Goal: Information Seeking & Learning: Learn about a topic

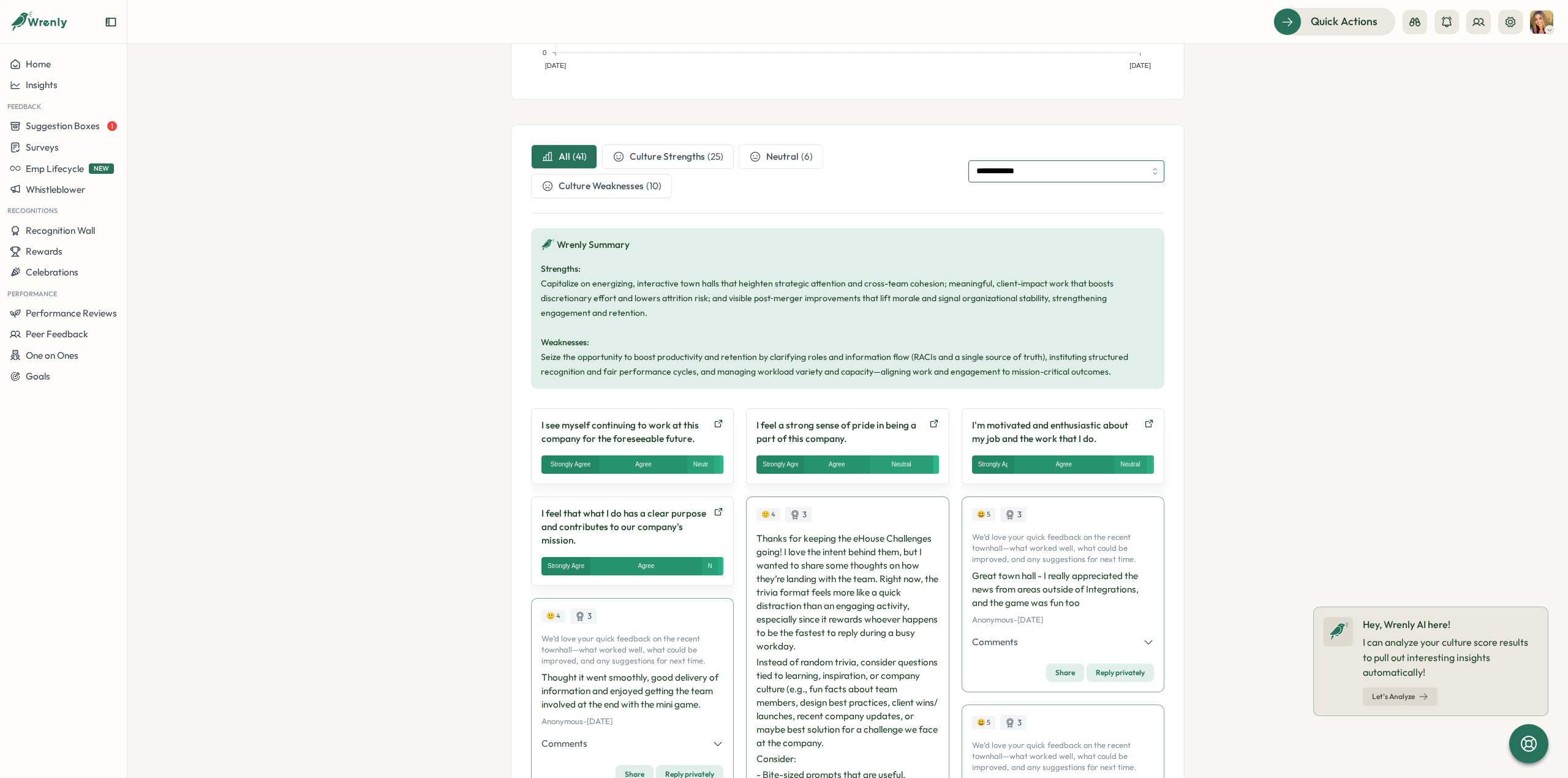
scroll to position [245, 0]
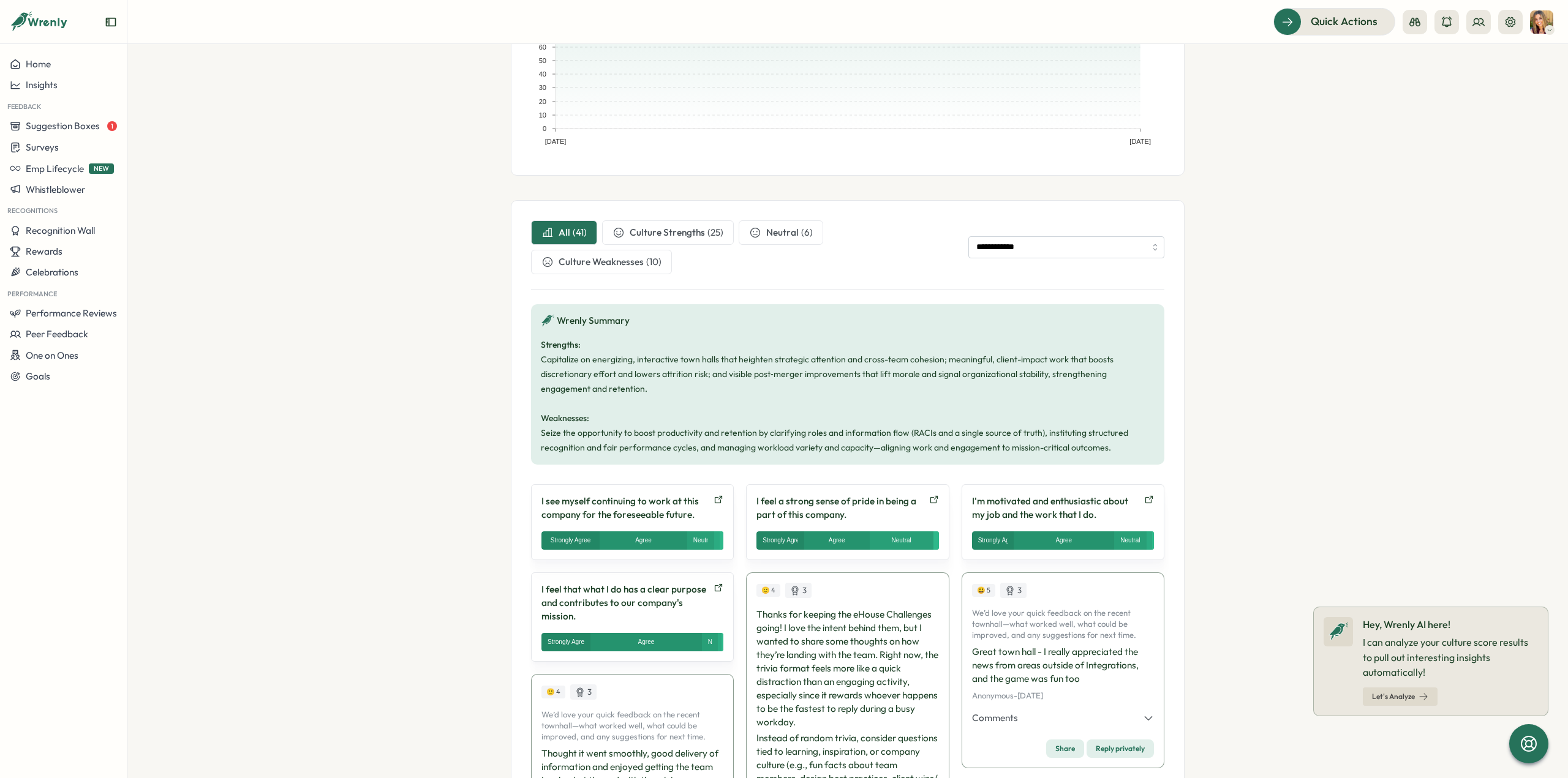
click at [692, 237] on span "Culture Strengths" at bounding box center [666, 232] width 75 height 13
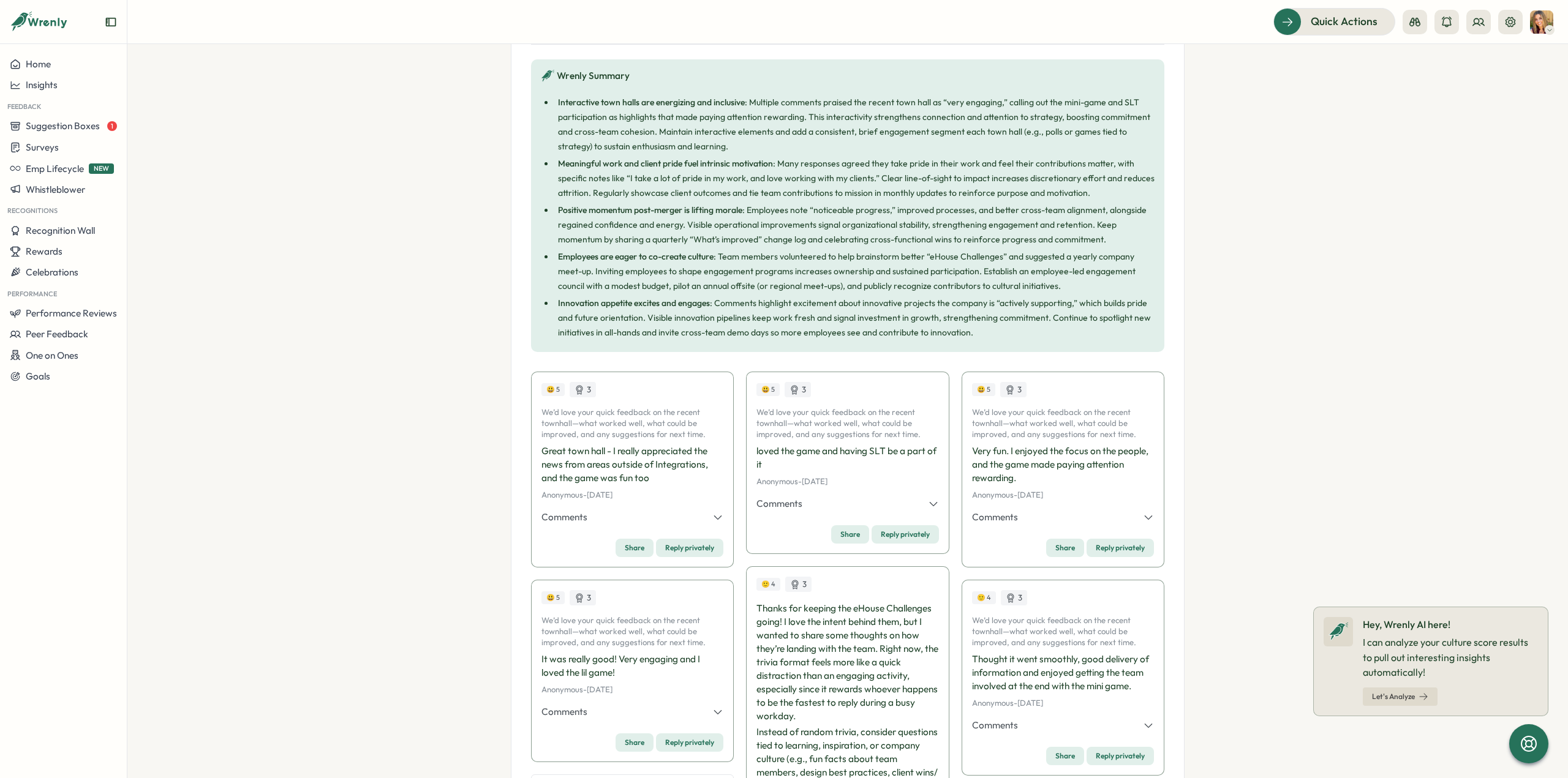
scroll to position [306, 0]
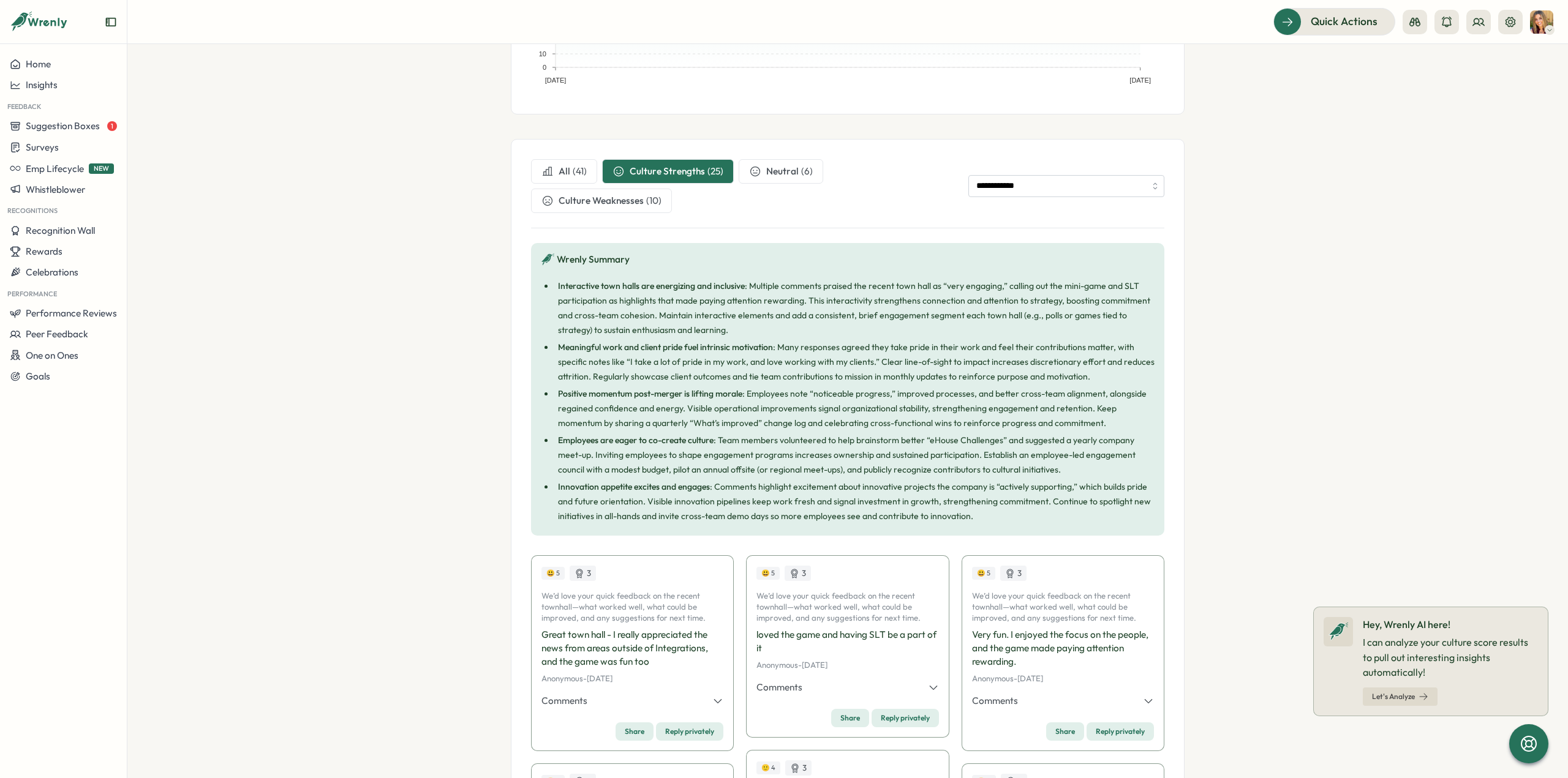
click at [778, 170] on span "Neutral" at bounding box center [783, 171] width 33 height 13
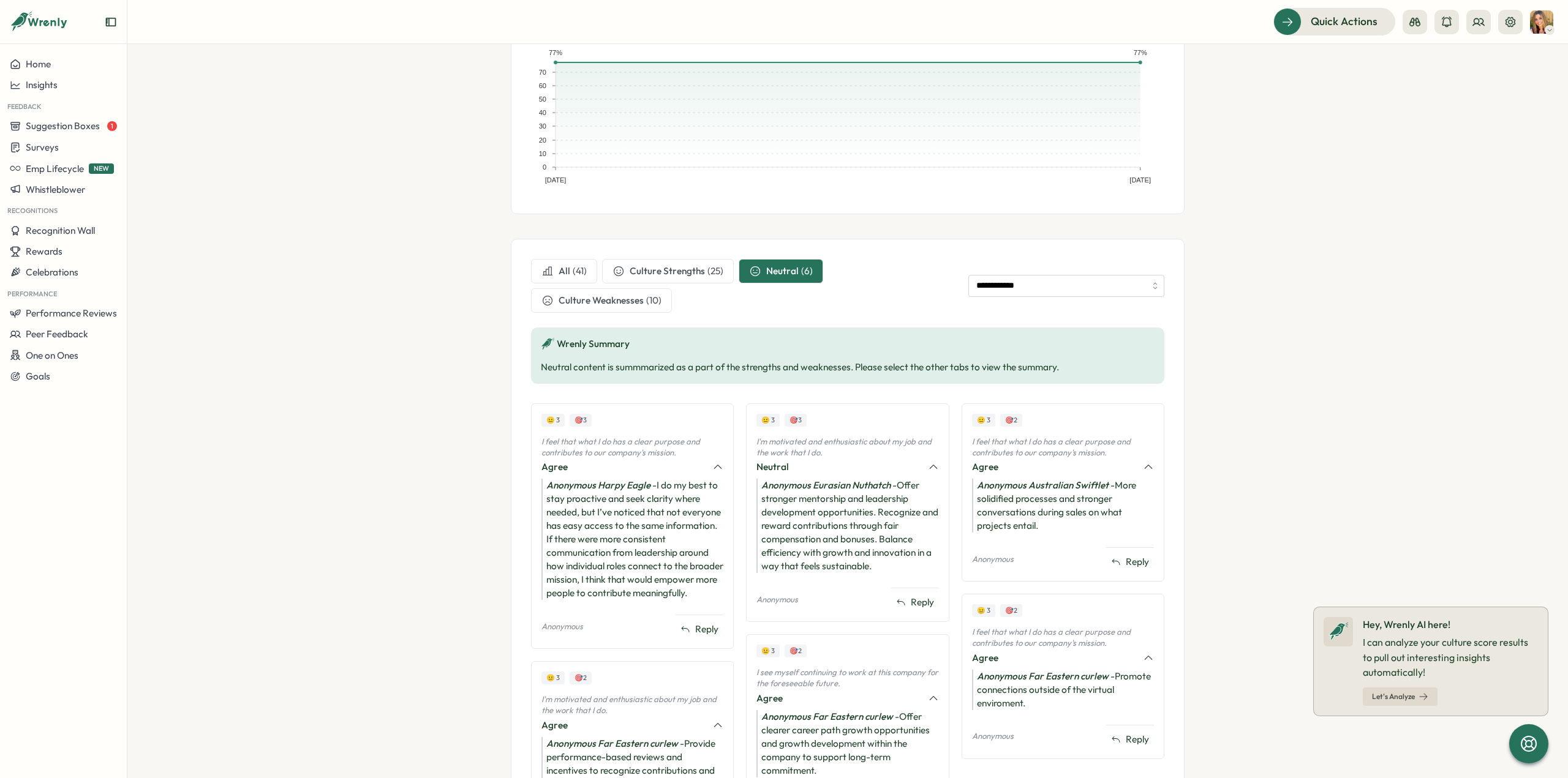
scroll to position [61, 0]
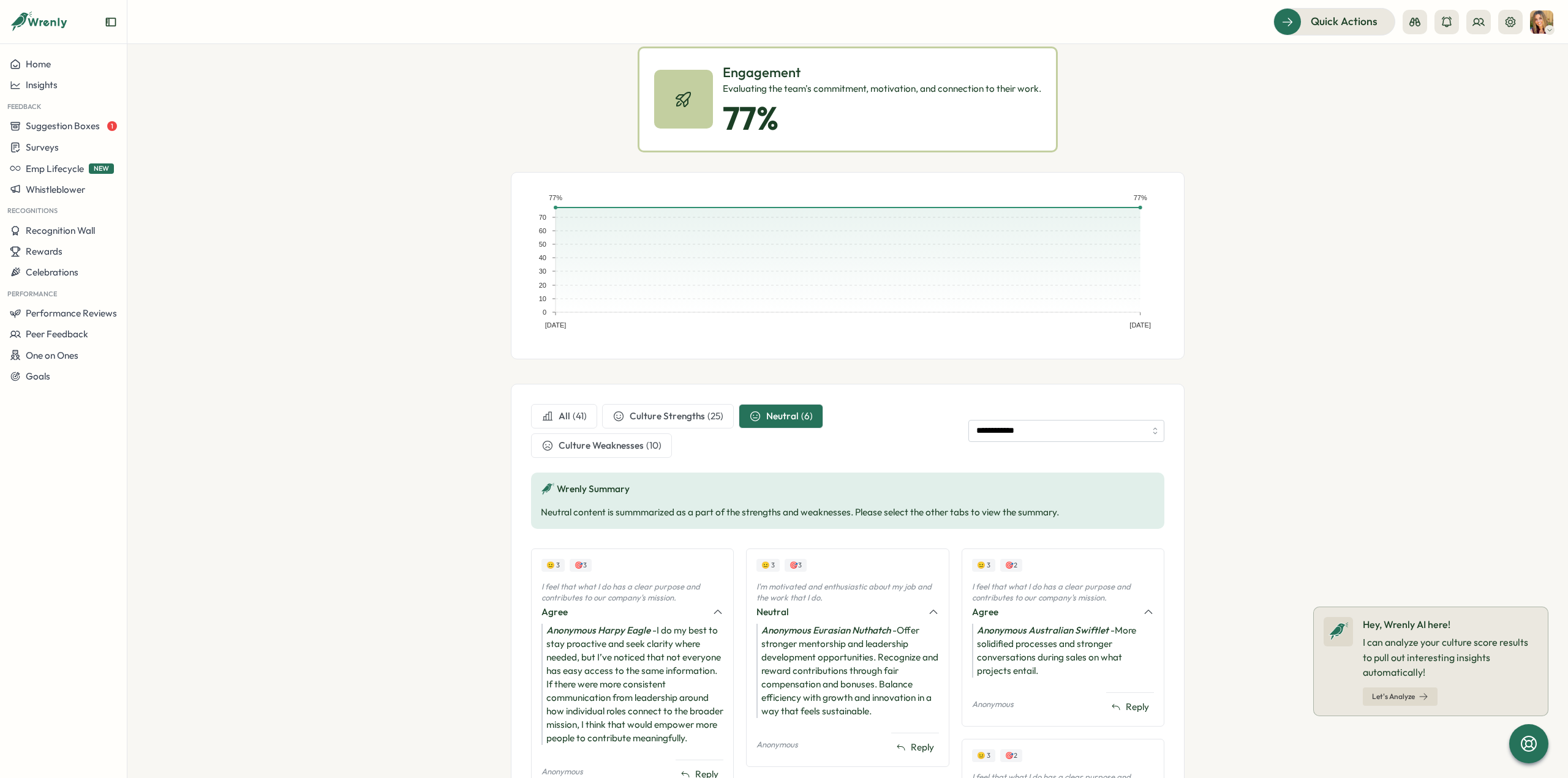
click at [558, 445] on span "Culture Weaknesses" at bounding box center [601, 446] width 85 height 13
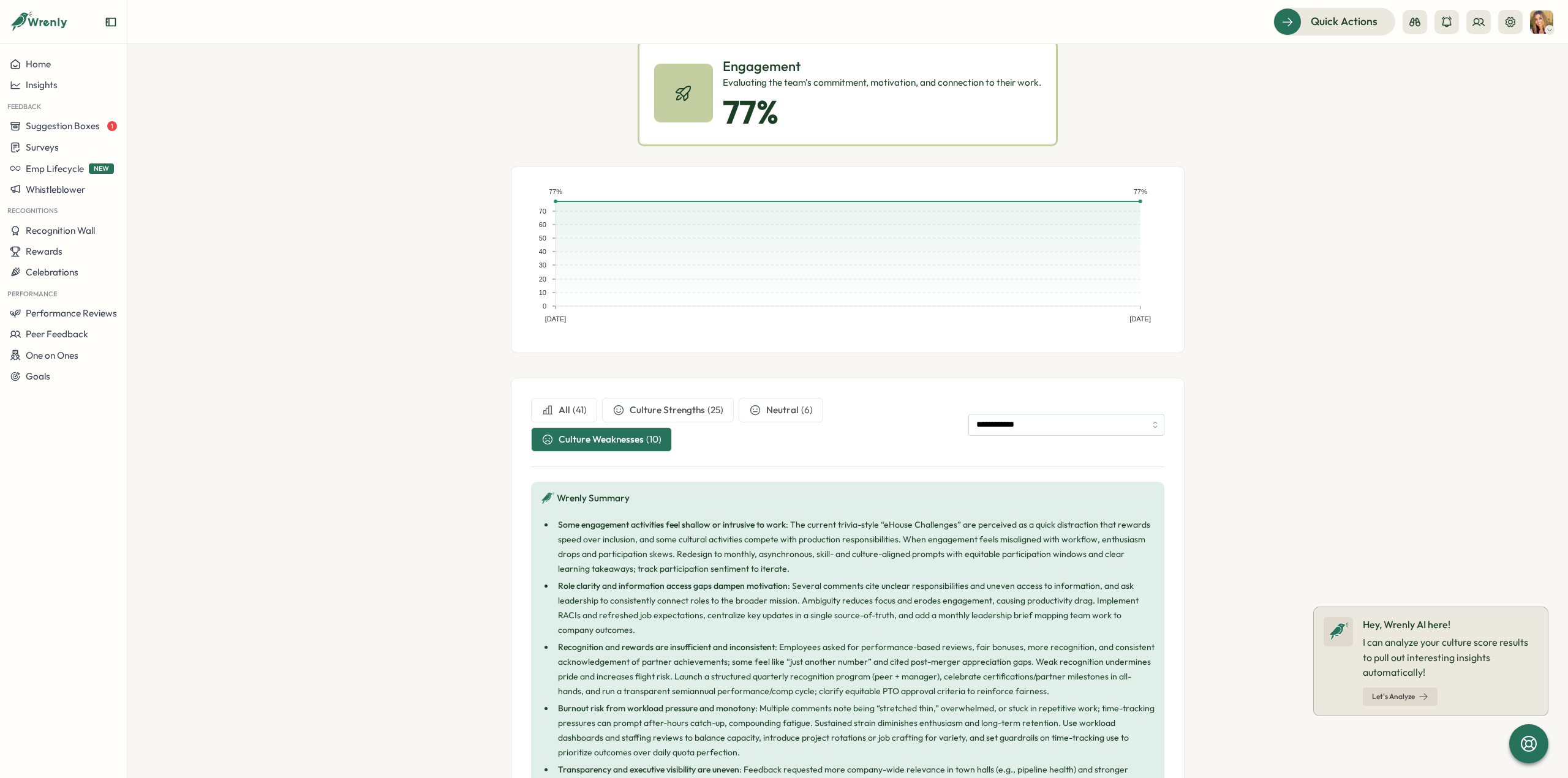
scroll to position [0, 0]
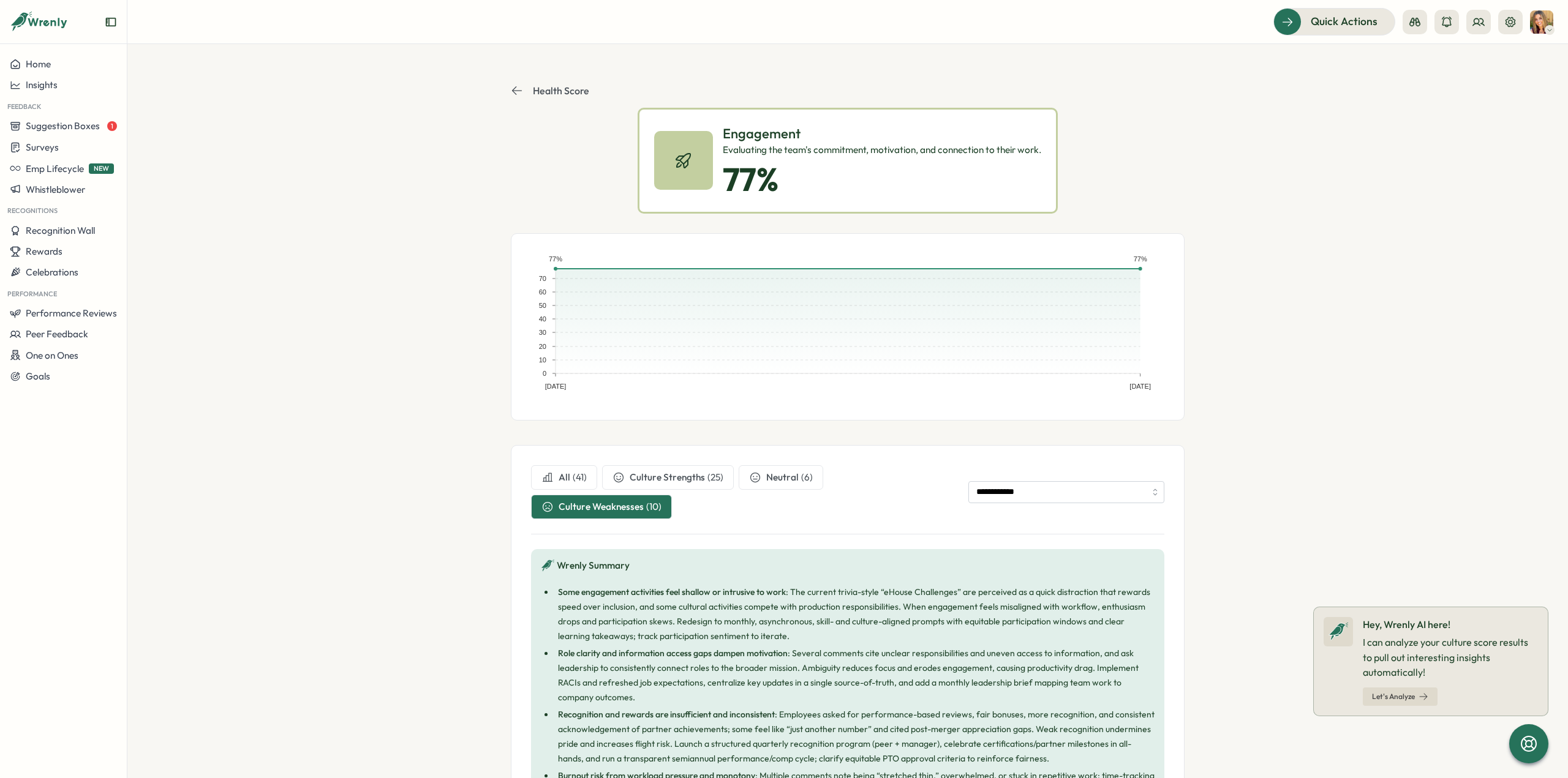
click at [555, 89] on p "Health Score" at bounding box center [561, 90] width 57 height 11
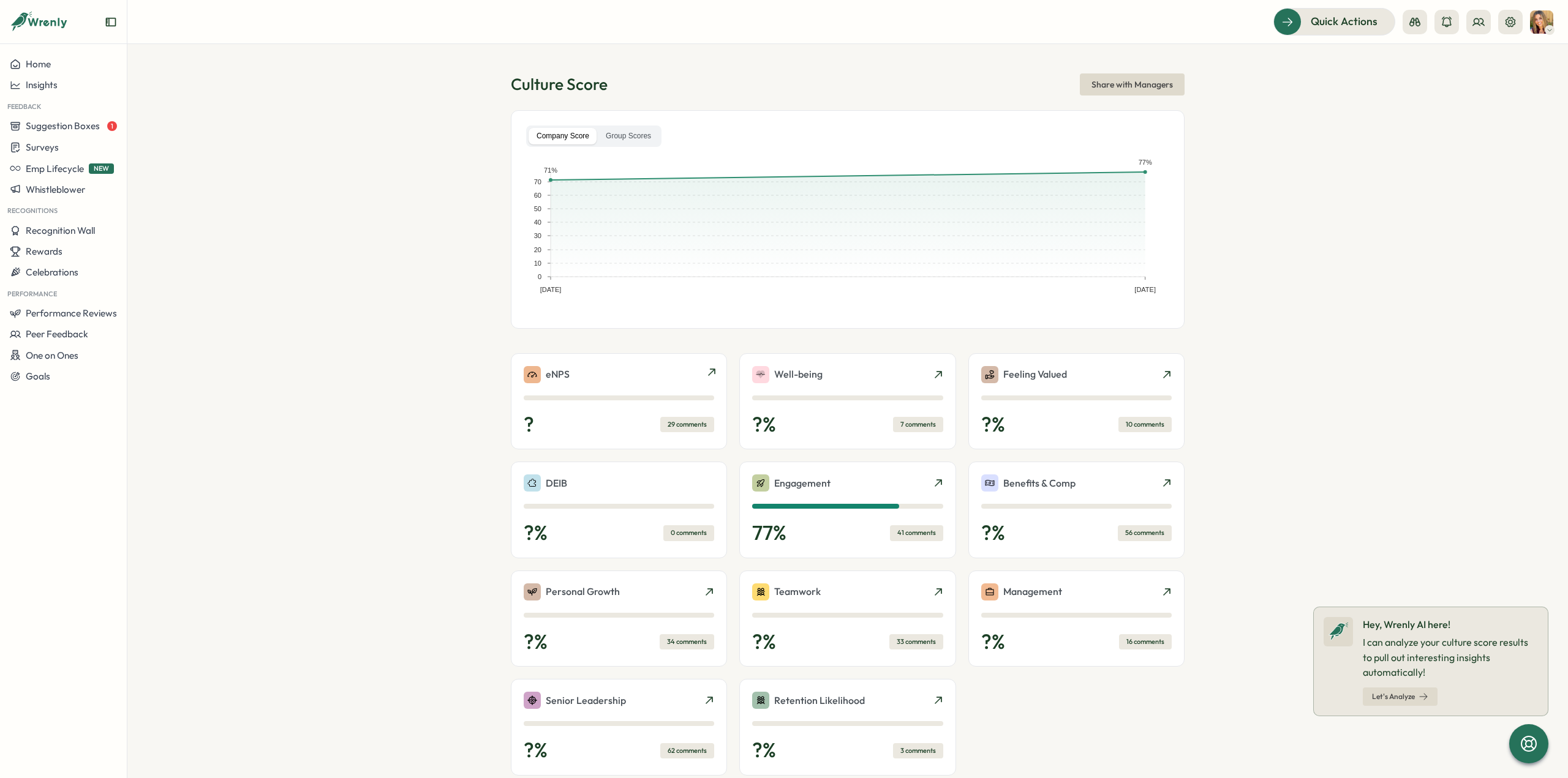
click at [678, 426] on div "29 comments" at bounding box center [687, 424] width 54 height 16
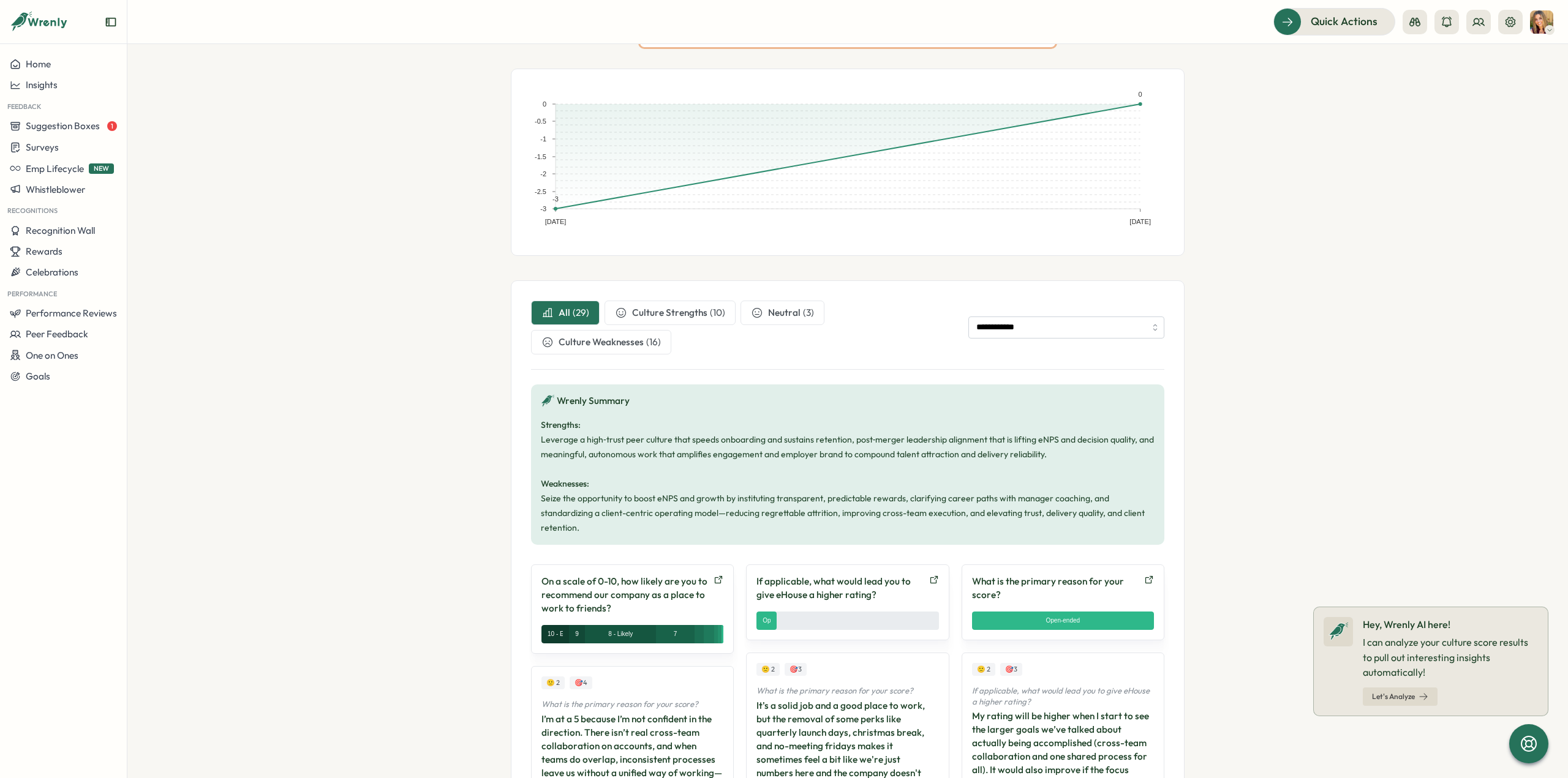
scroll to position [245, 0]
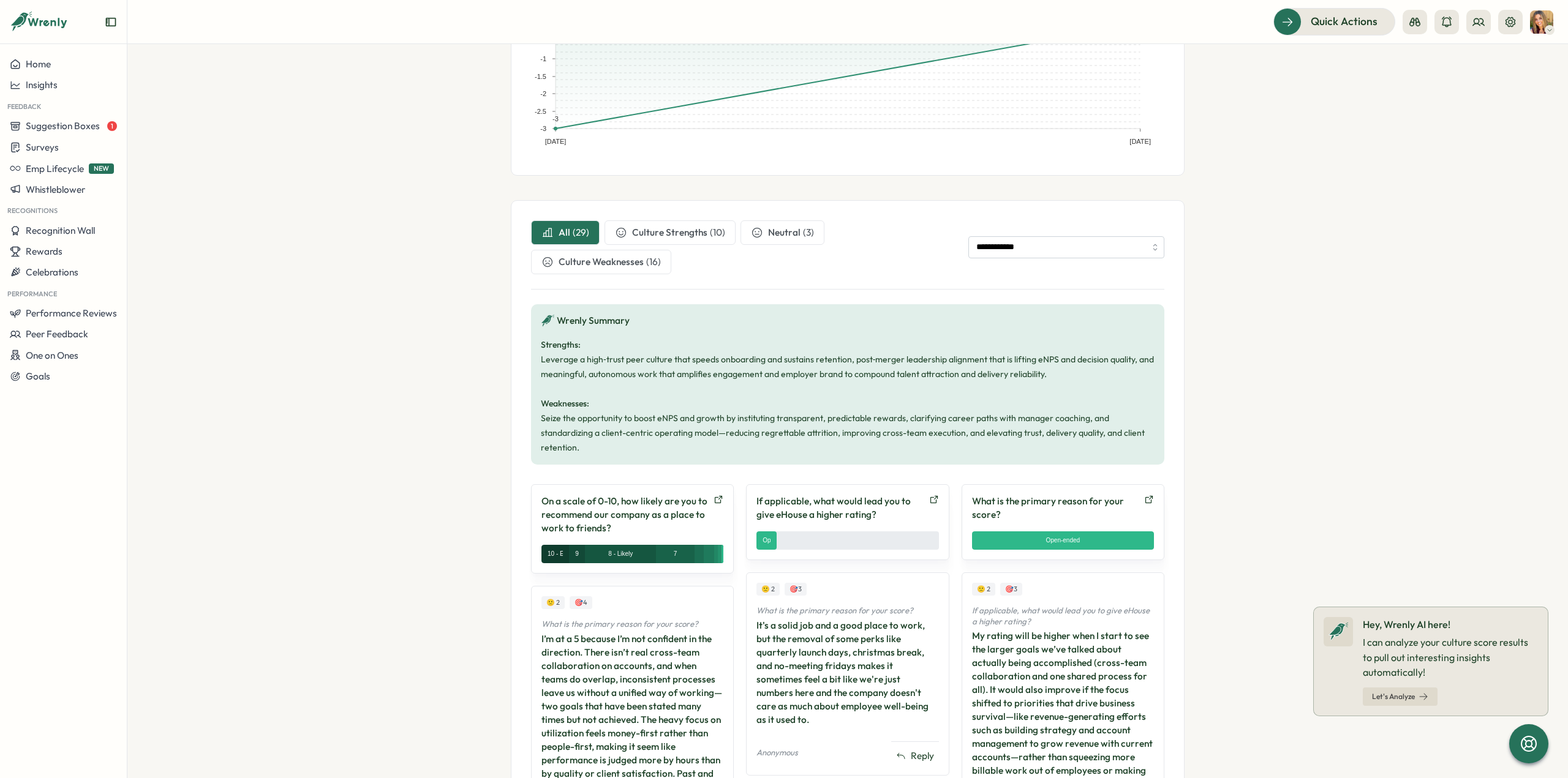
click at [665, 234] on span "Culture Strengths" at bounding box center [669, 232] width 75 height 13
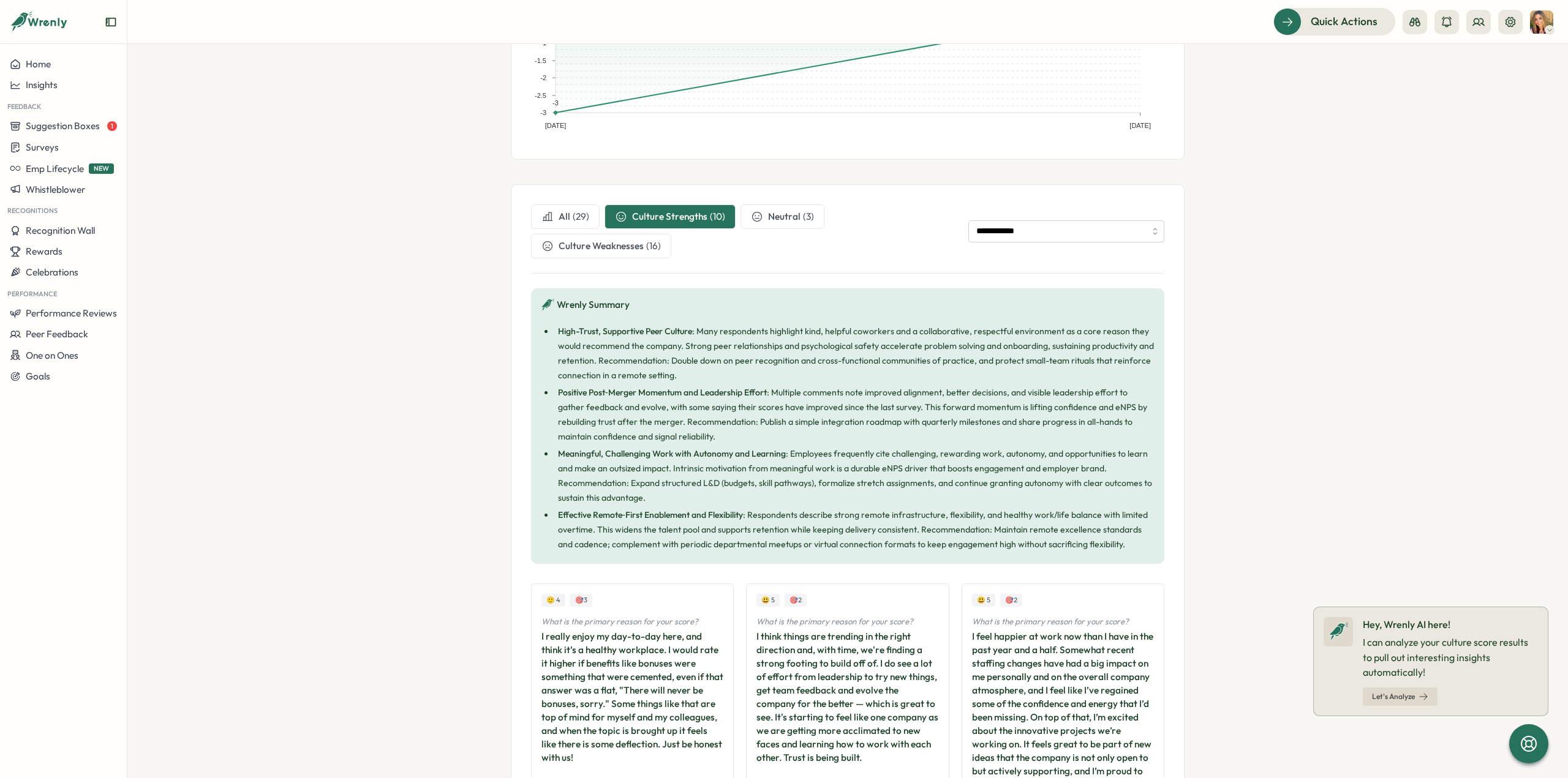
scroll to position [184, 0]
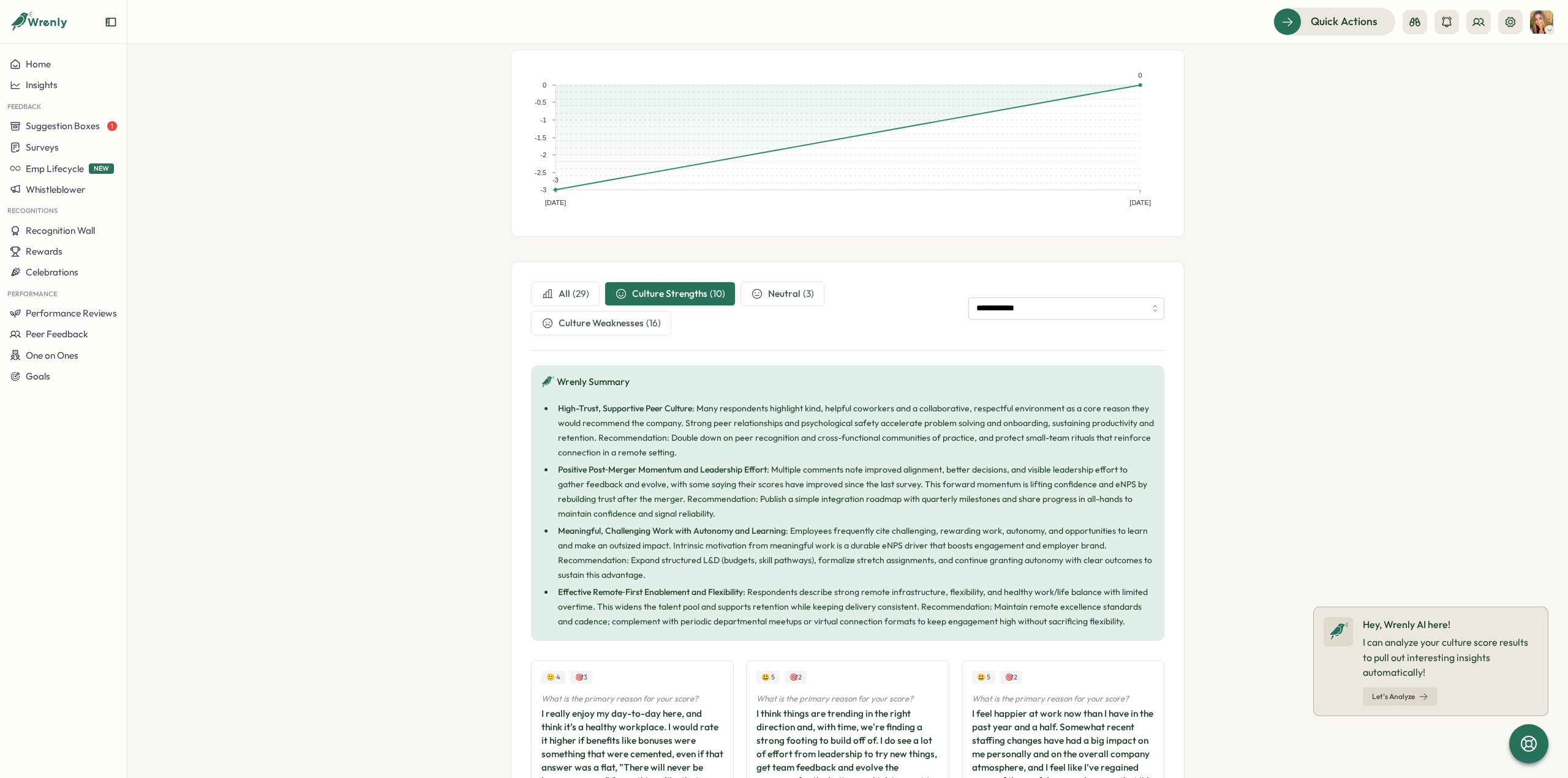
click at [615, 322] on span "Culture Weaknesses" at bounding box center [601, 323] width 85 height 13
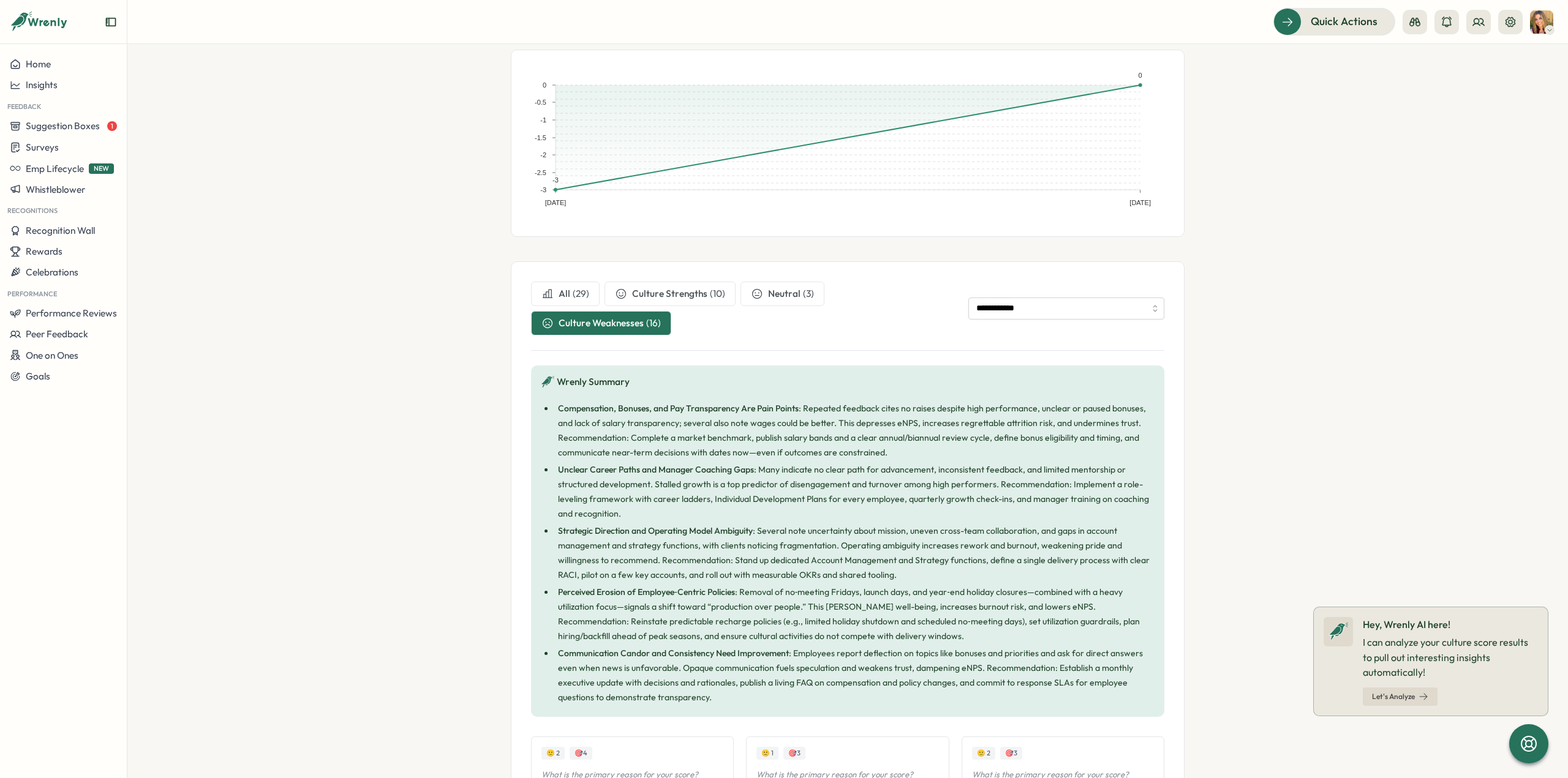
scroll to position [61, 0]
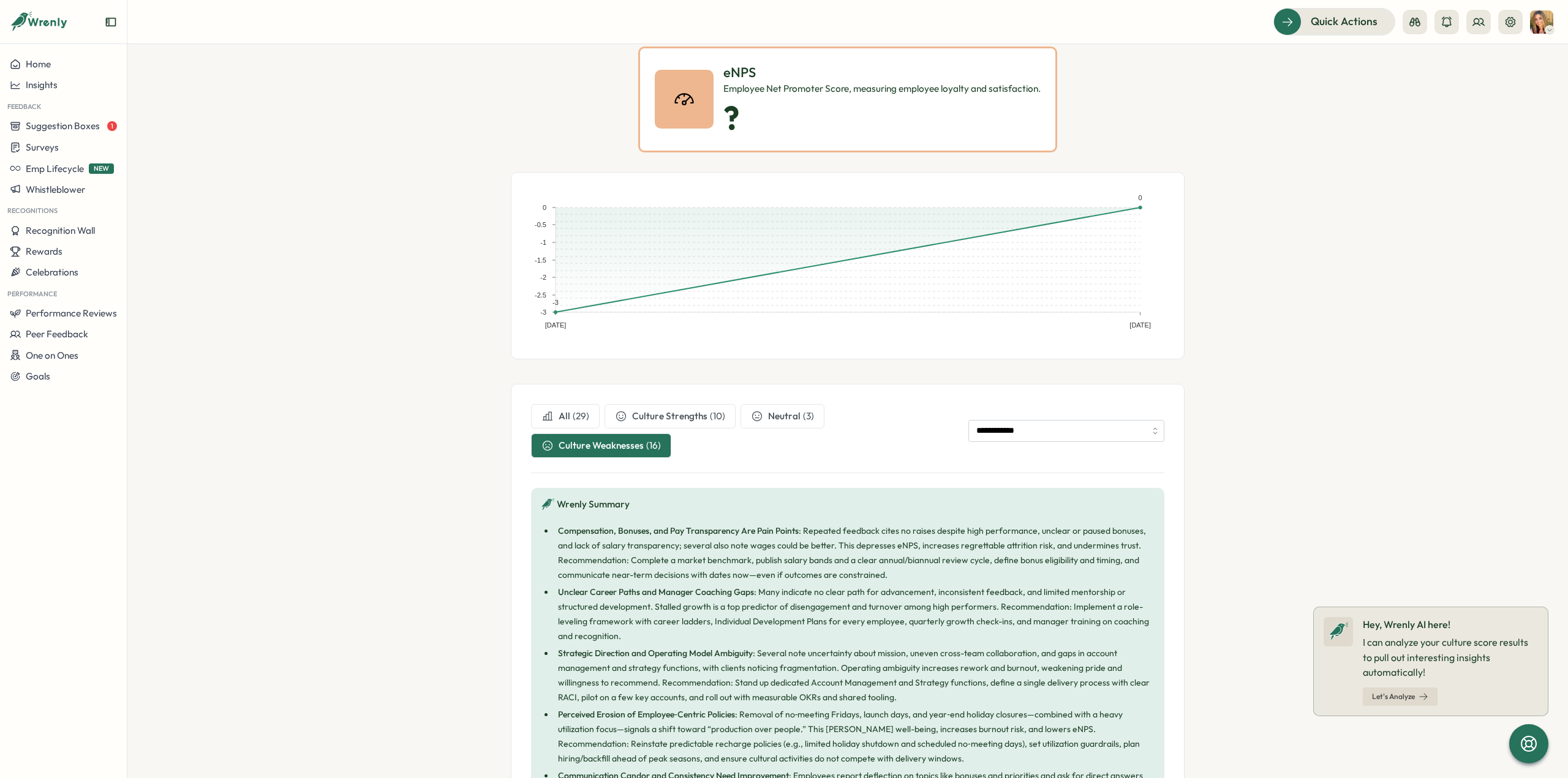
click at [669, 417] on span "Culture Strengths" at bounding box center [669, 416] width 75 height 13
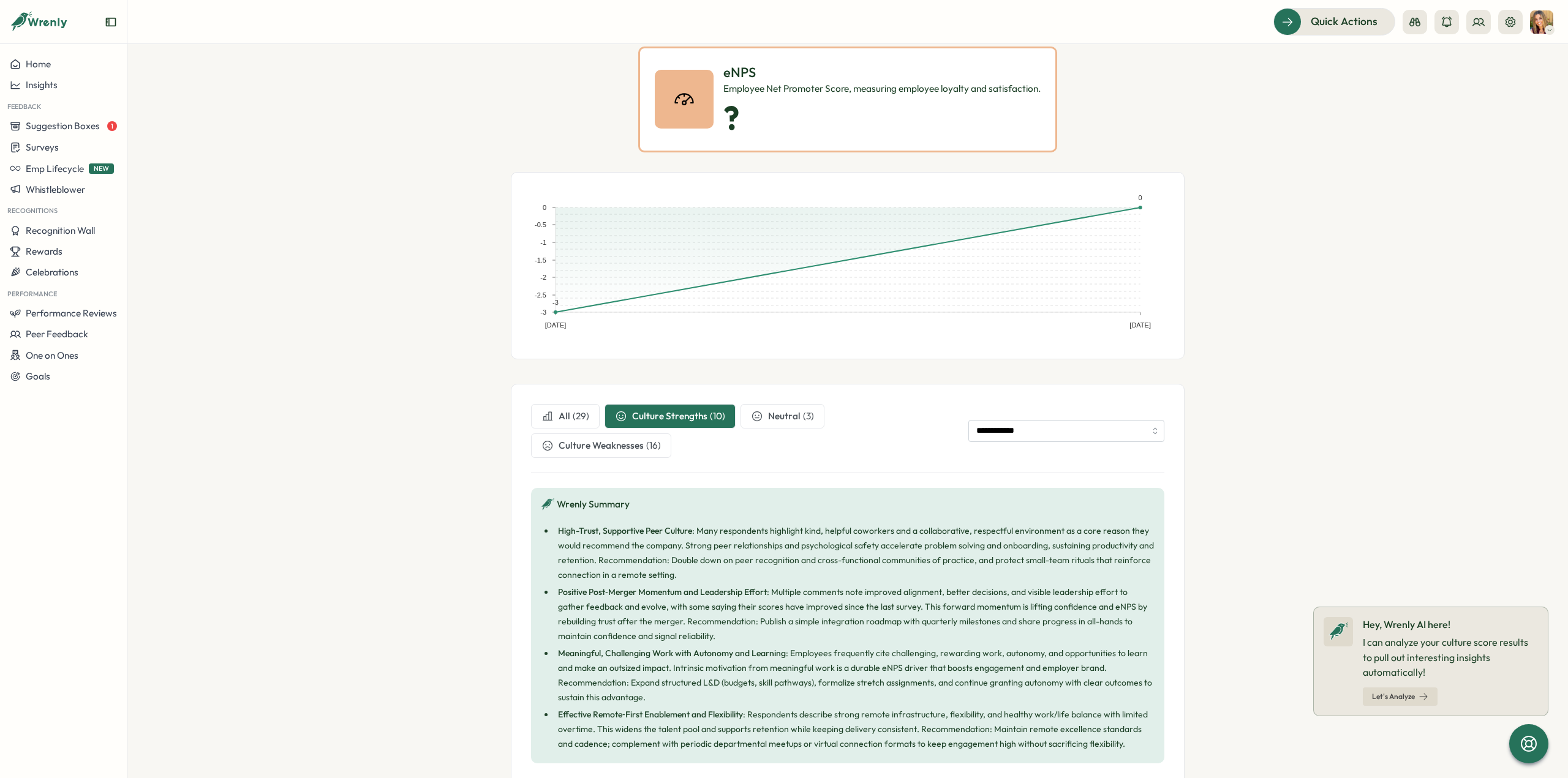
click at [611, 449] on span "Culture Weaknesses" at bounding box center [601, 446] width 85 height 13
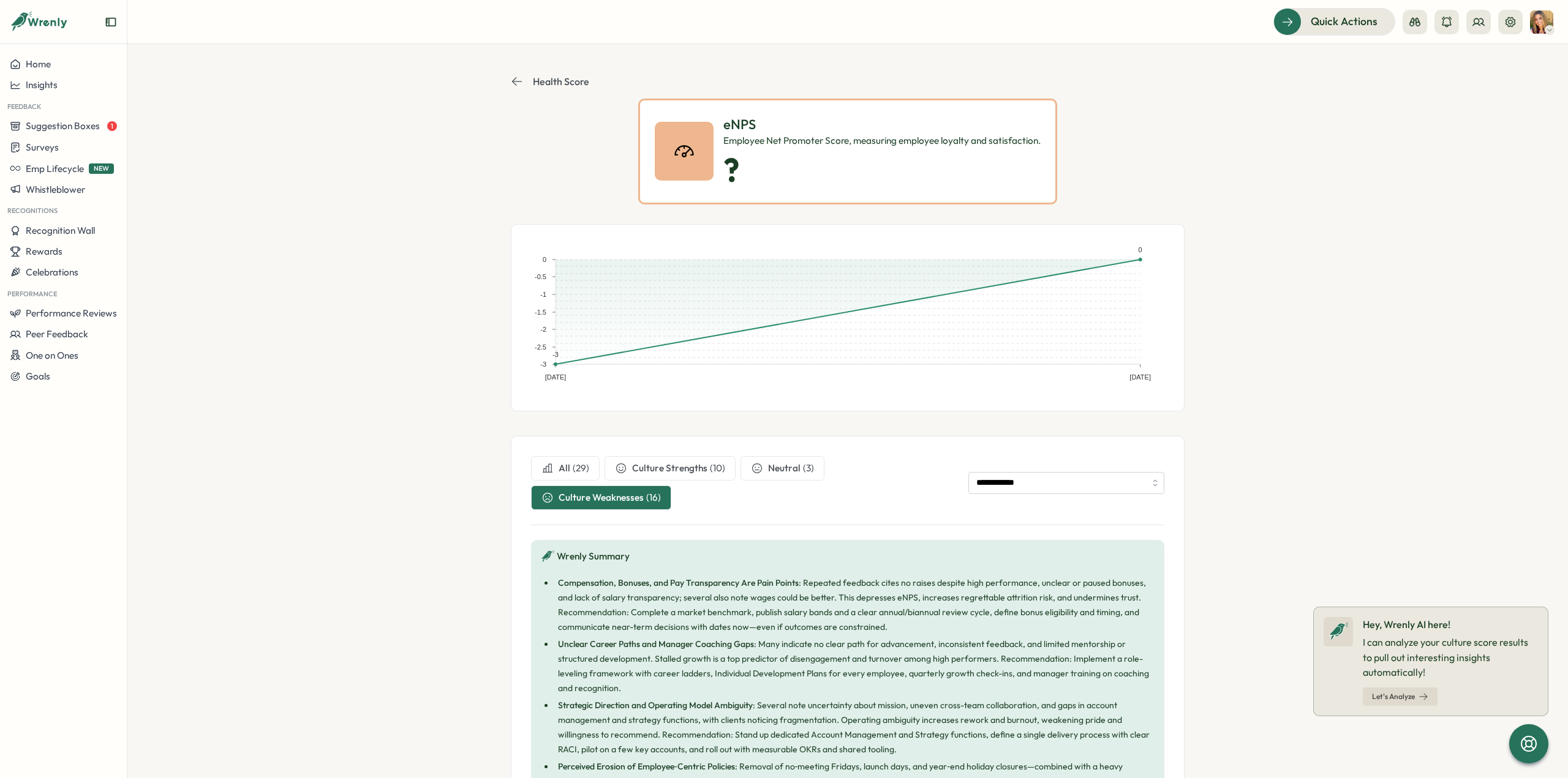
scroll to position [0, 0]
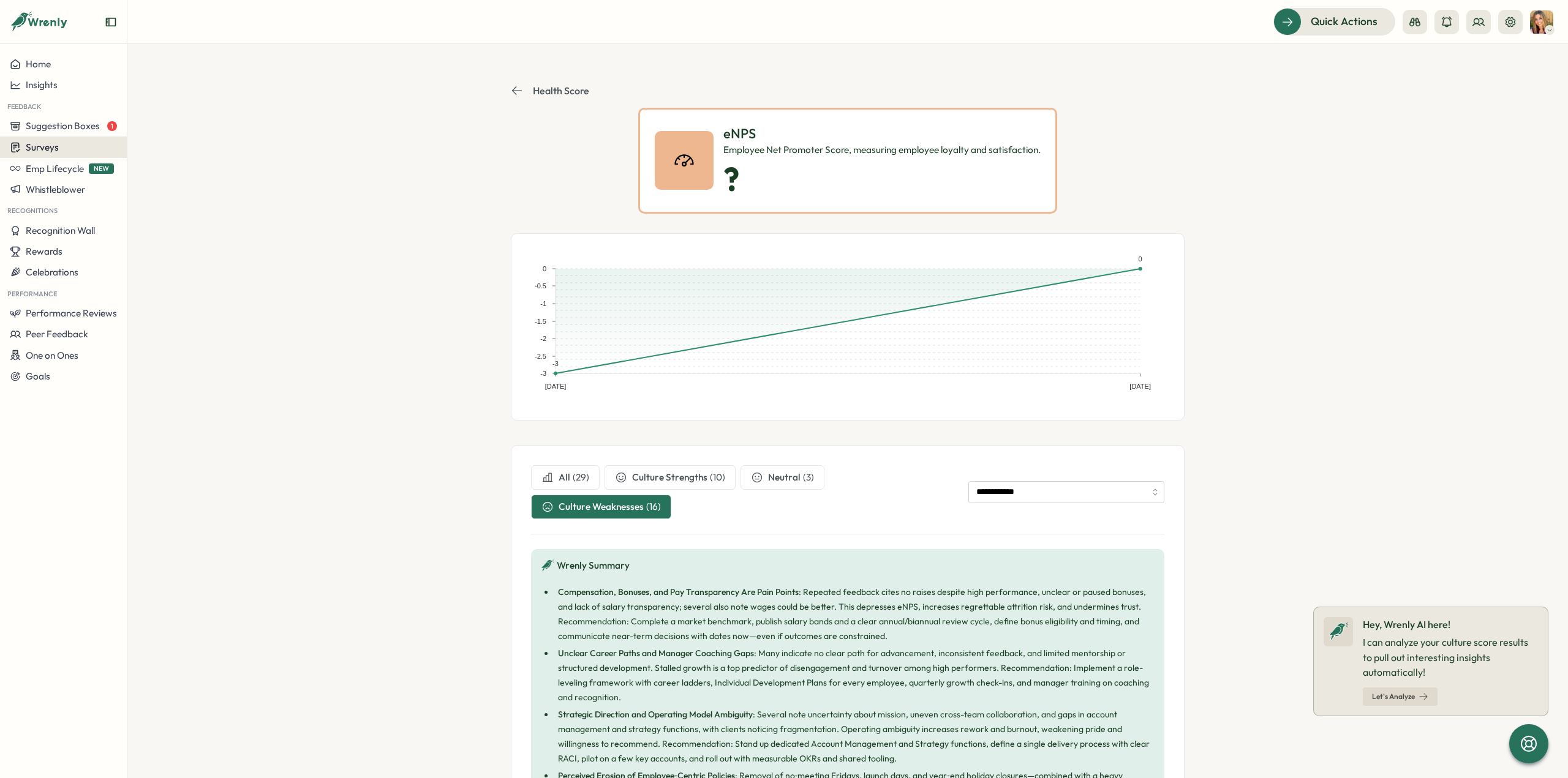
click at [71, 147] on div "Surveys" at bounding box center [63, 147] width 107 height 12
click at [176, 131] on div "Insights" at bounding box center [176, 124] width 101 height 23
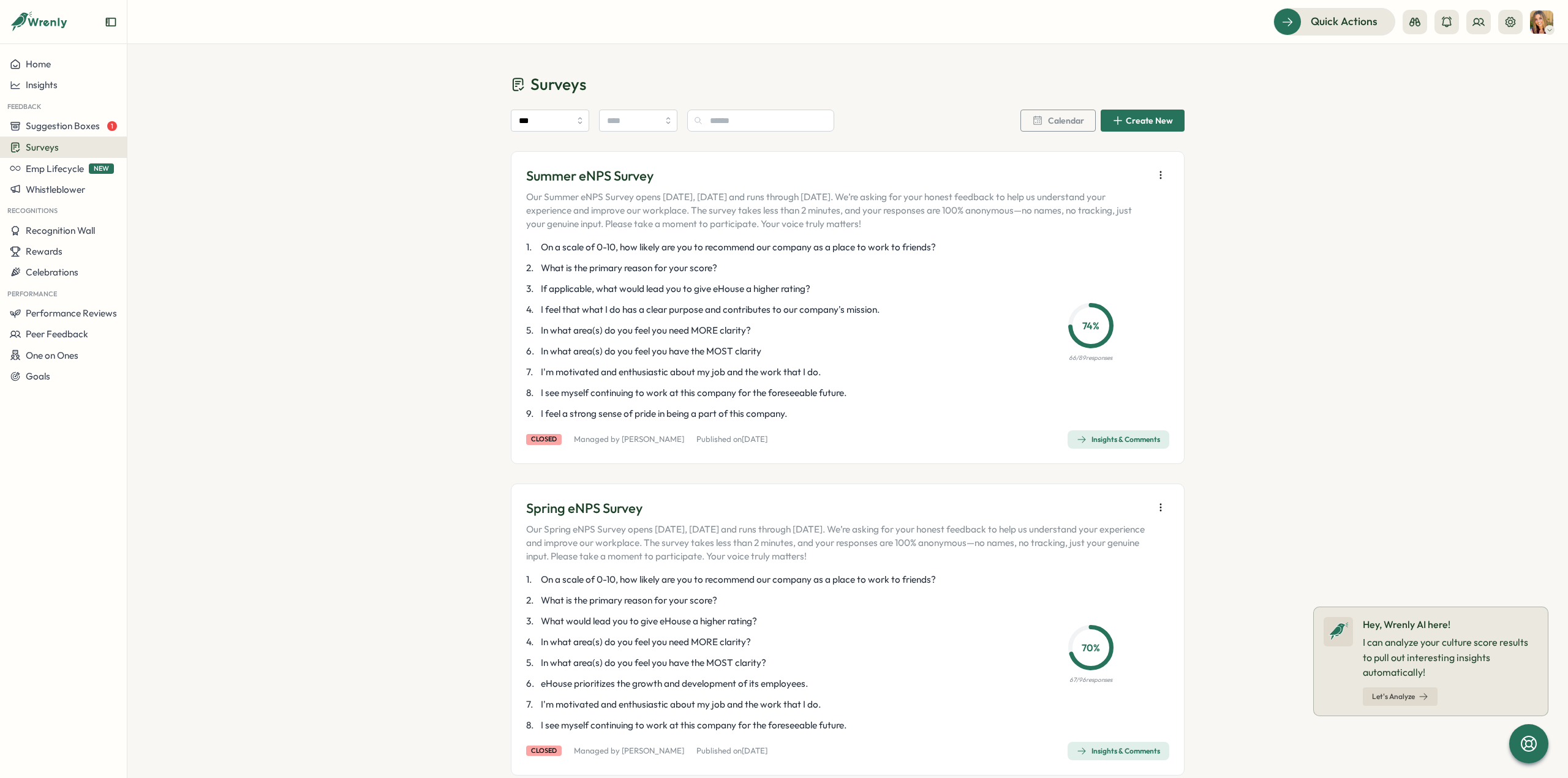
click at [1103, 440] on div "Insights & Comments" at bounding box center [1118, 439] width 83 height 10
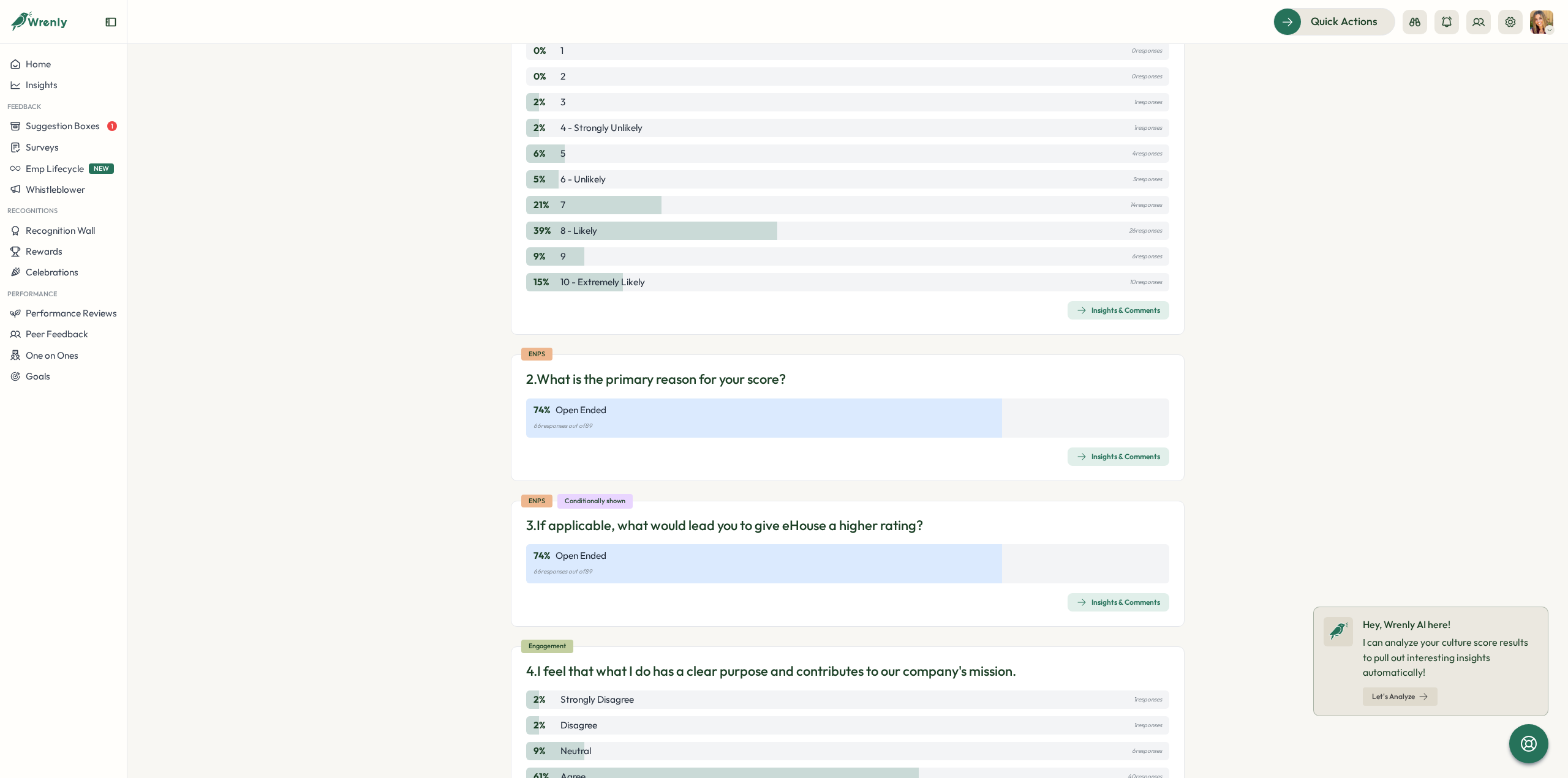
scroll to position [61, 0]
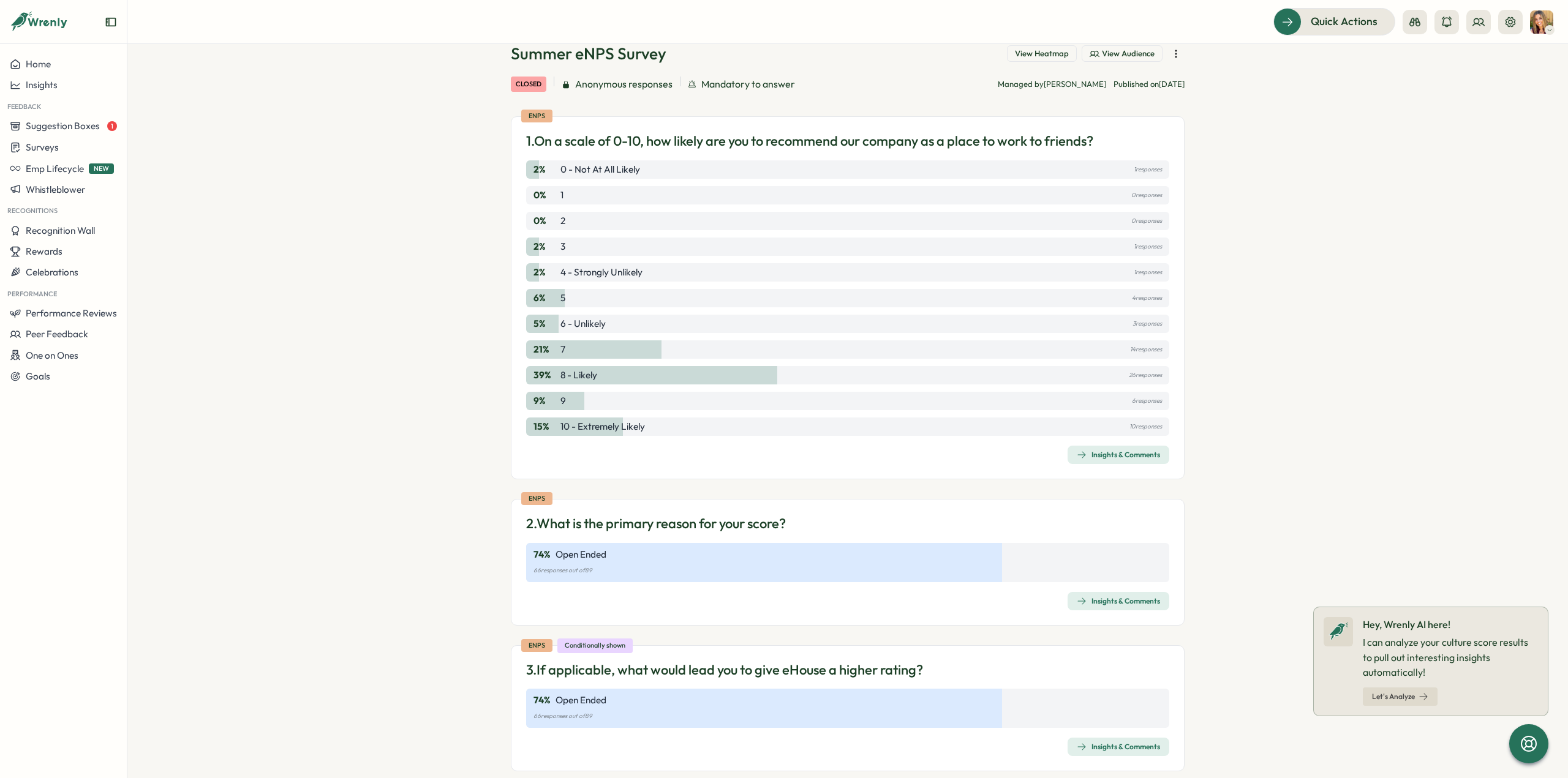
click at [1112, 457] on div "Insights & Comments" at bounding box center [1118, 455] width 83 height 10
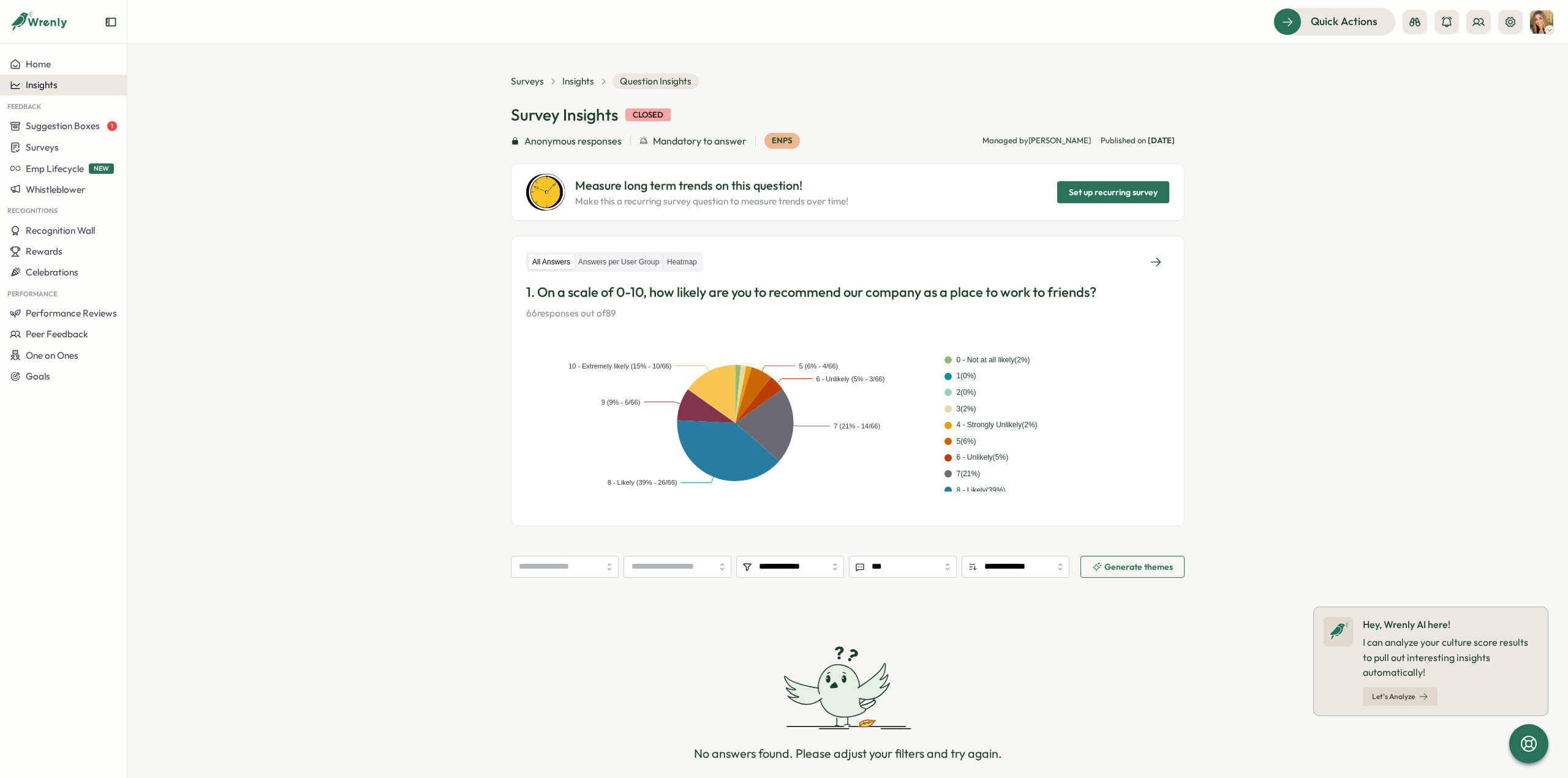
click at [64, 90] on div "Insights" at bounding box center [63, 85] width 107 height 11
click at [168, 77] on div "Surveys" at bounding box center [173, 74] width 87 height 13
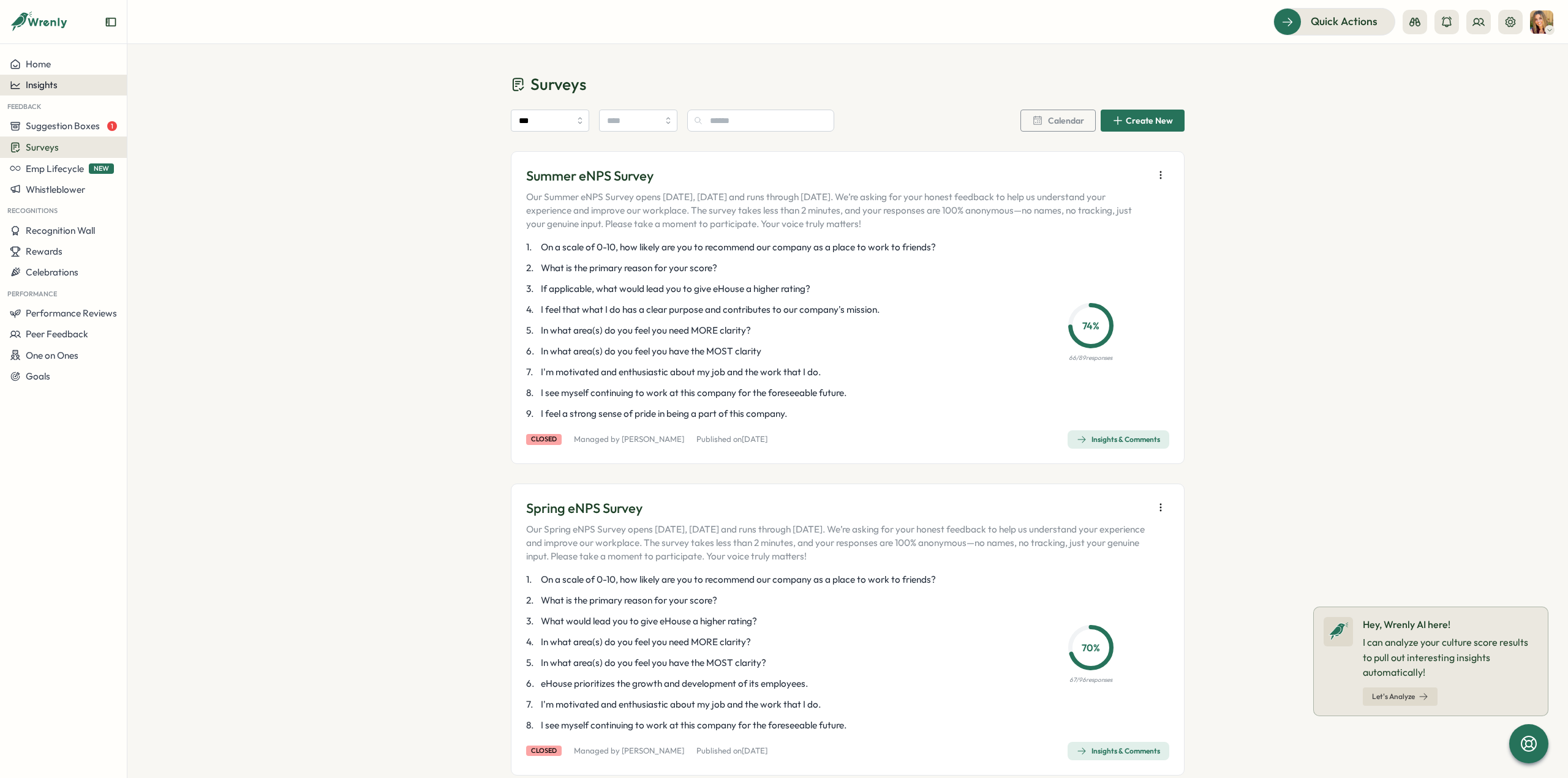
click at [59, 88] on div "Insights" at bounding box center [63, 85] width 107 height 11
click at [180, 57] on div "Culture score" at bounding box center [173, 50] width 97 height 23
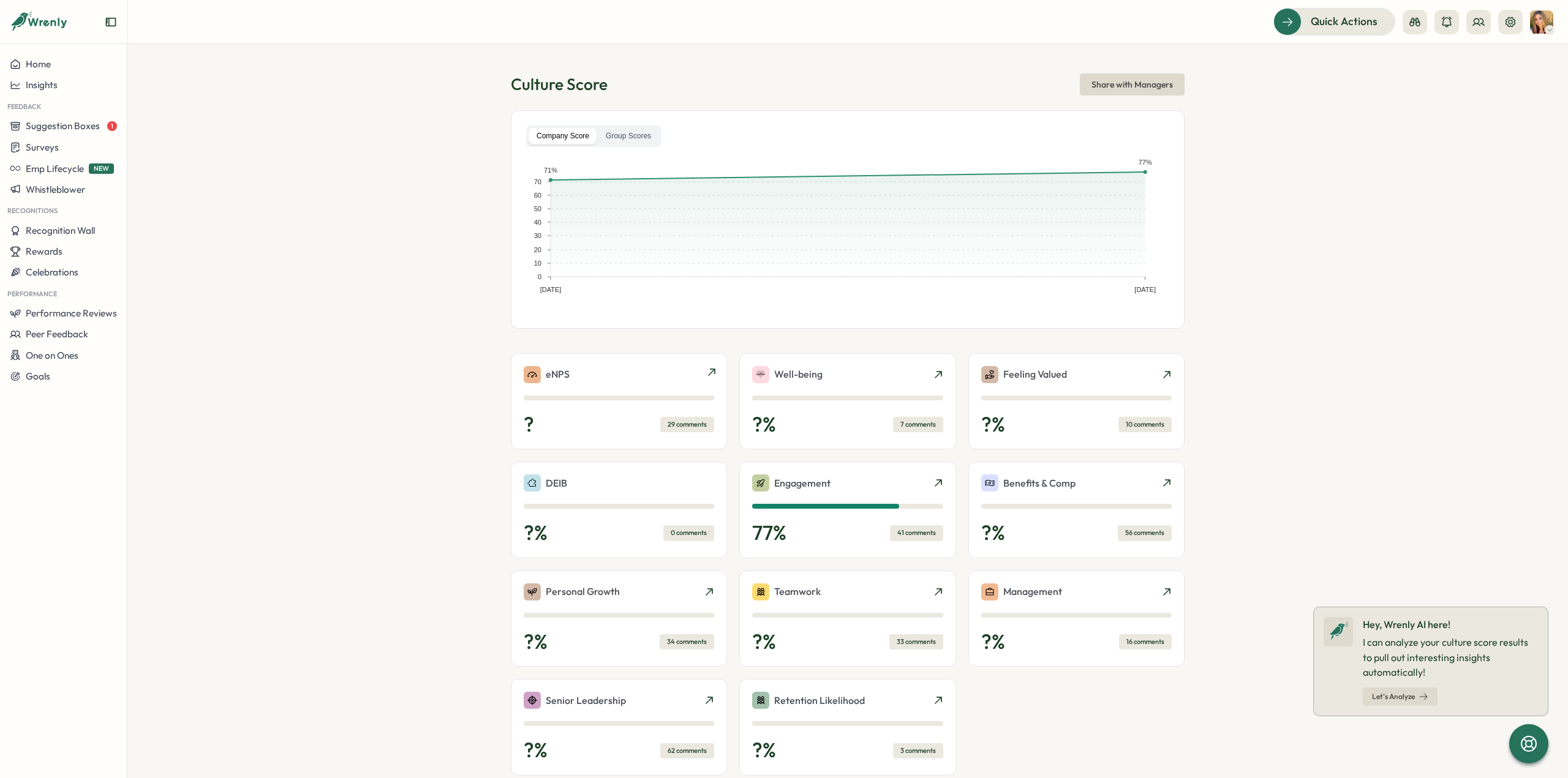
click at [691, 423] on div "29 comments" at bounding box center [687, 424] width 54 height 16
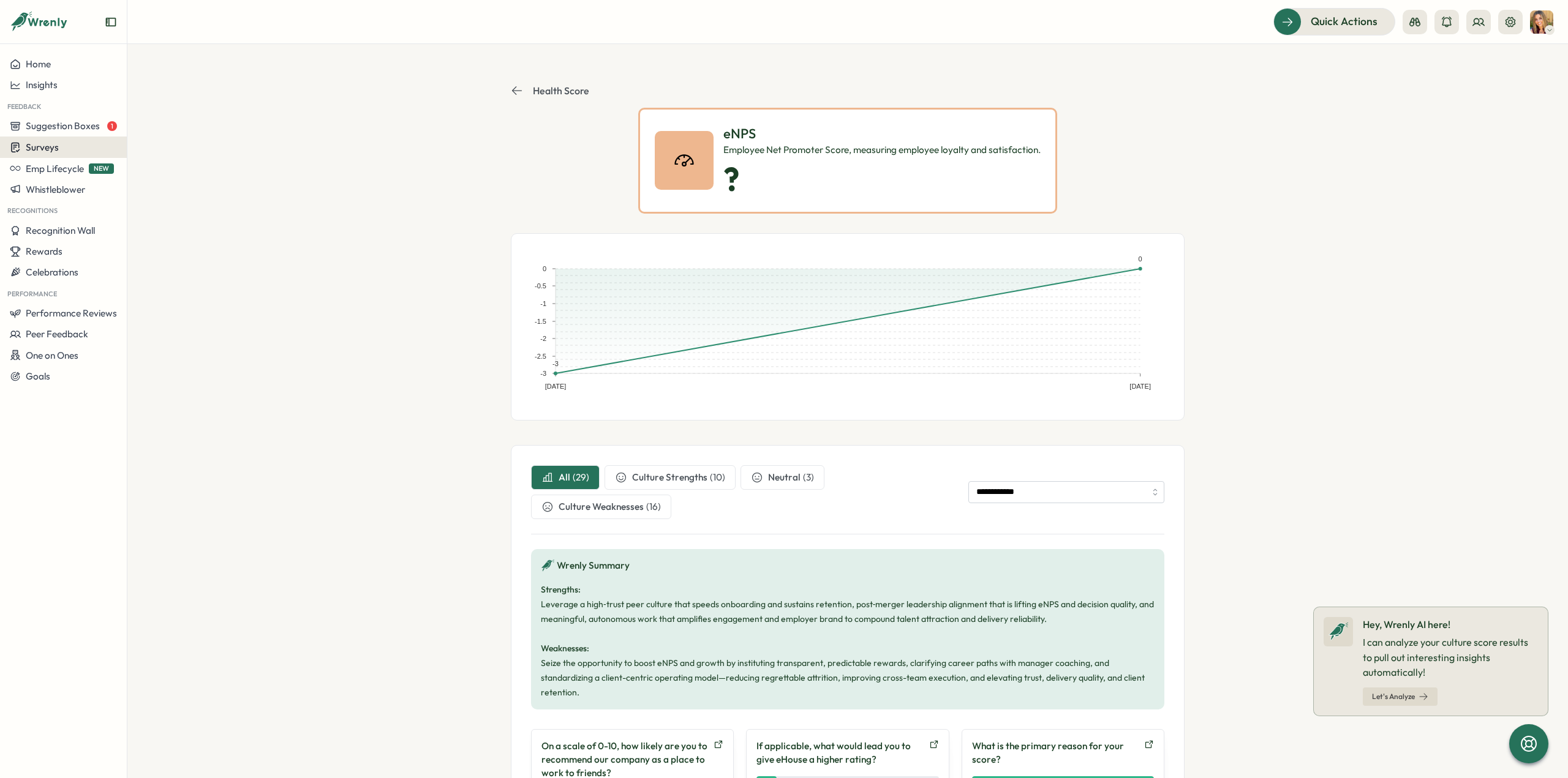
click at [57, 152] on span "Surveys" at bounding box center [42, 147] width 33 height 12
click at [167, 128] on div "Insights" at bounding box center [175, 124] width 92 height 13
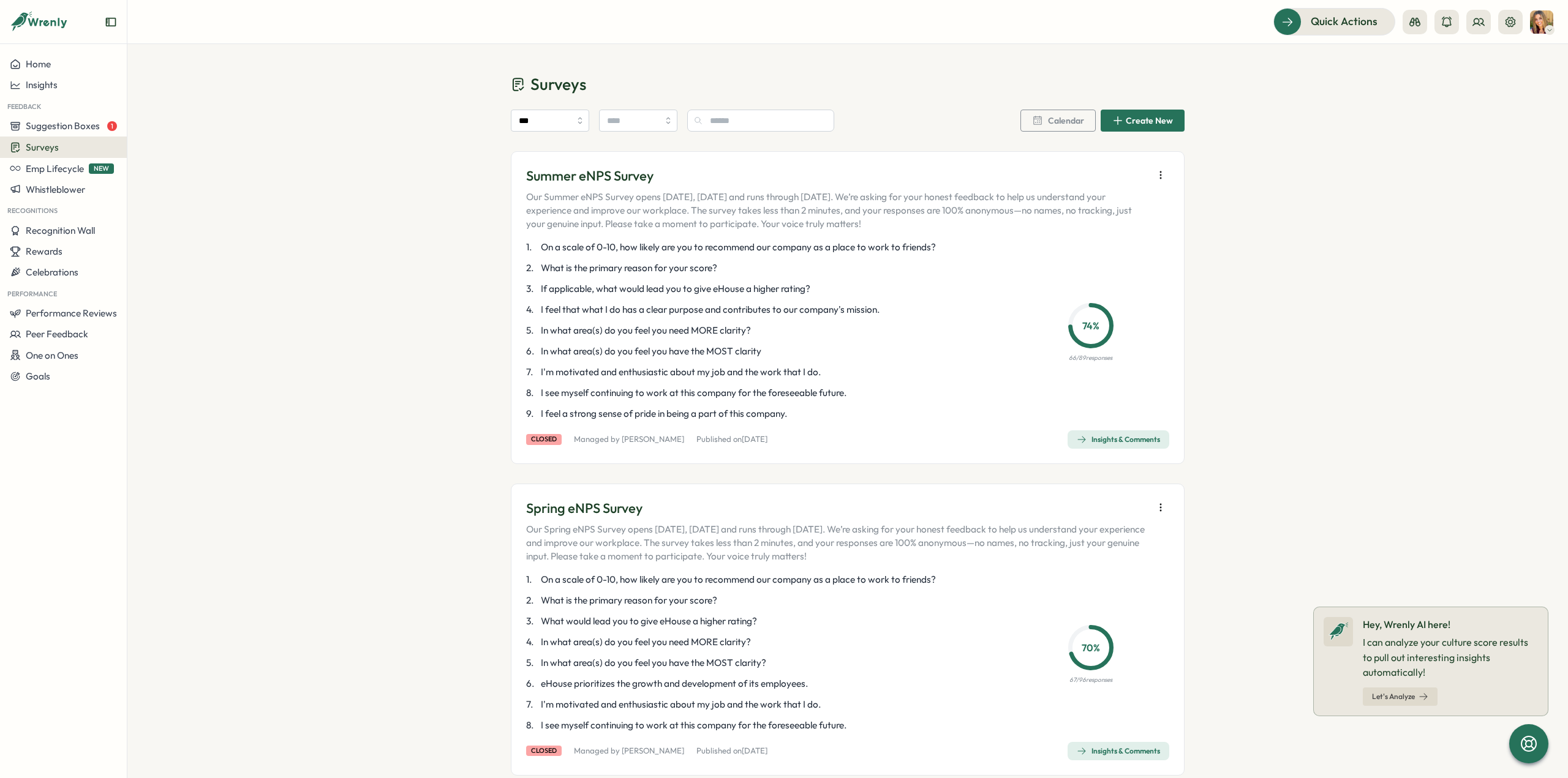
click at [1097, 441] on div "Insights & Comments" at bounding box center [1118, 439] width 83 height 10
